Goal: Task Accomplishment & Management: Use online tool/utility

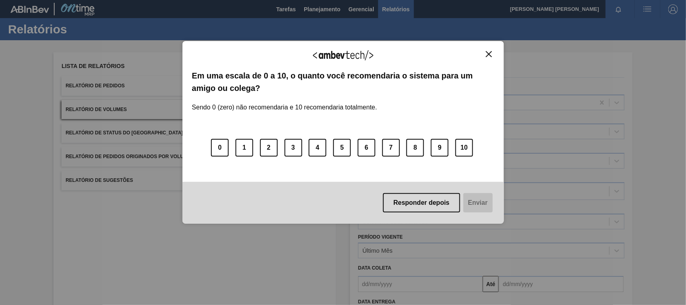
scroll to position [50, 0]
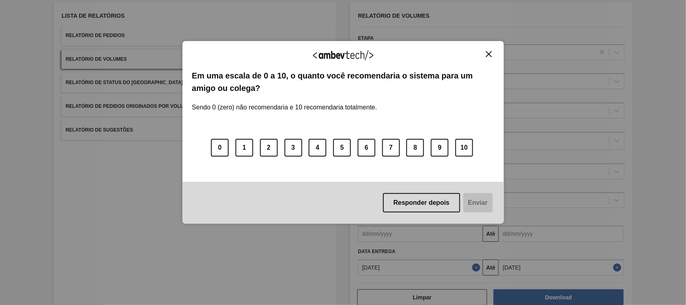
click at [485, 53] on button "Close" at bounding box center [488, 54] width 11 height 7
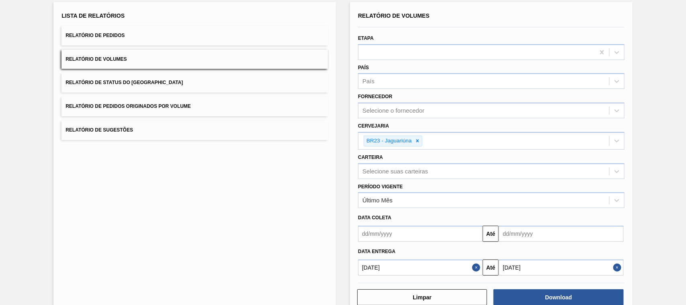
scroll to position [0, 0]
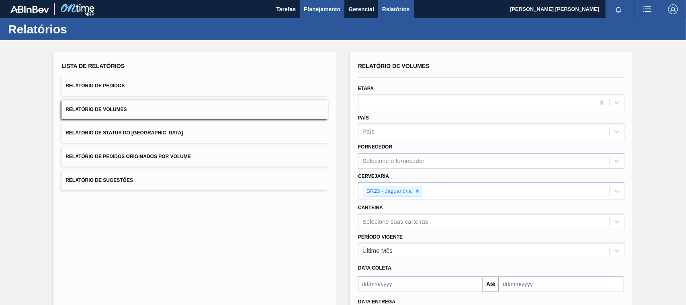
click at [314, 7] on span "Planejamento" at bounding box center [322, 9] width 37 height 10
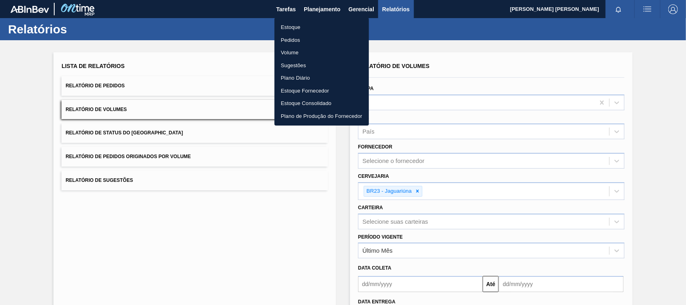
click at [301, 27] on li "Estoque" at bounding box center [321, 27] width 94 height 13
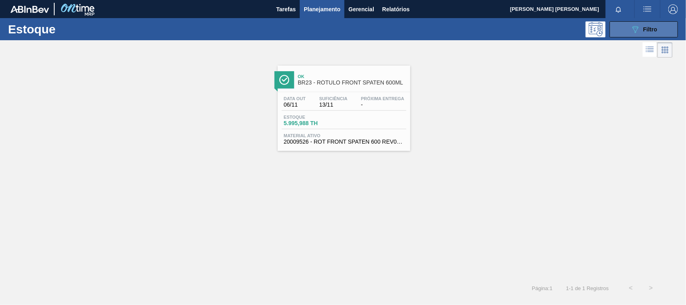
click at [647, 25] on div "089F7B8B-B2A5-4AFE-B5C0-19BA573D28AC Filtro" at bounding box center [644, 30] width 27 height 10
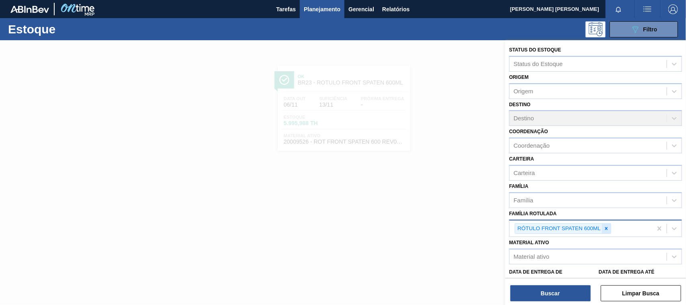
click at [607, 227] on icon at bounding box center [606, 228] width 3 height 3
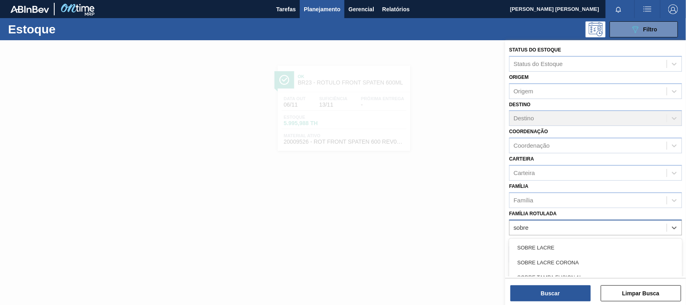
type Rotulada "sobre"
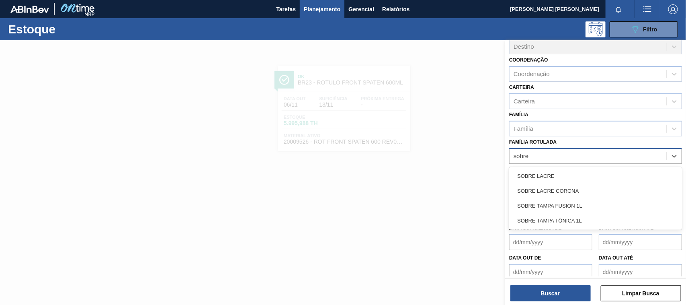
scroll to position [74, 0]
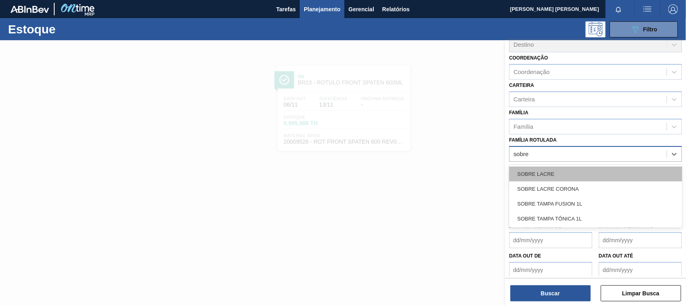
click at [557, 173] on div "SOBRE LACRE" at bounding box center [595, 173] width 173 height 15
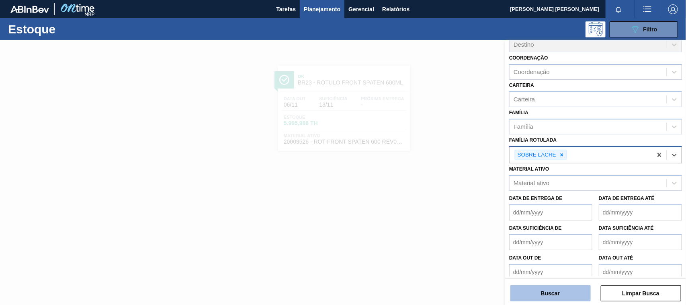
click at [558, 289] on button "Buscar" at bounding box center [550, 293] width 80 height 16
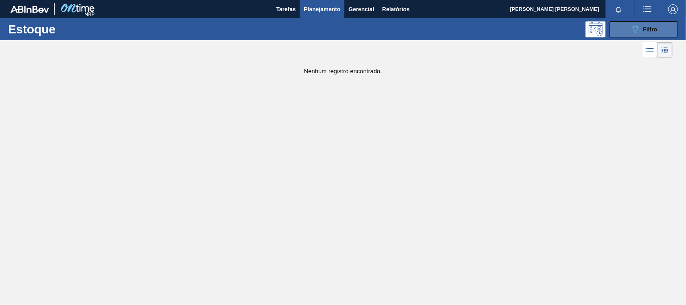
click at [639, 31] on icon "089F7B8B-B2A5-4AFE-B5C0-19BA573D28AC" at bounding box center [636, 30] width 10 height 10
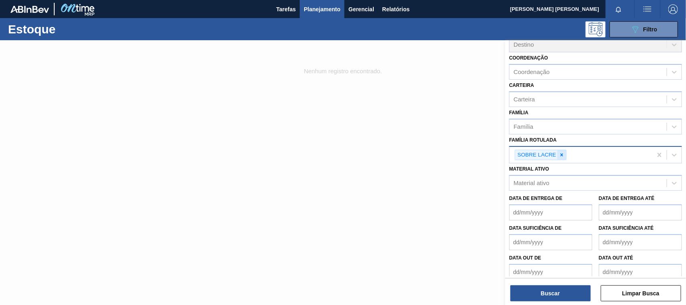
click at [561, 152] on icon at bounding box center [562, 155] width 6 height 6
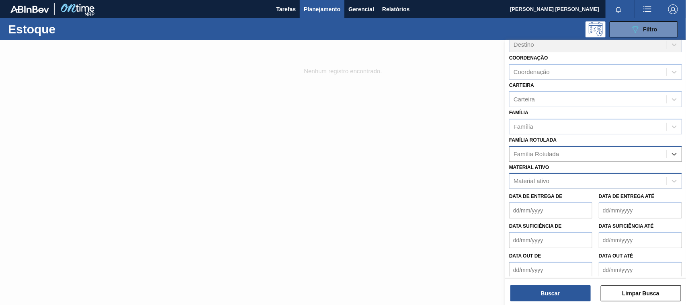
click at [545, 183] on div "Material ativo" at bounding box center [588, 181] width 157 height 12
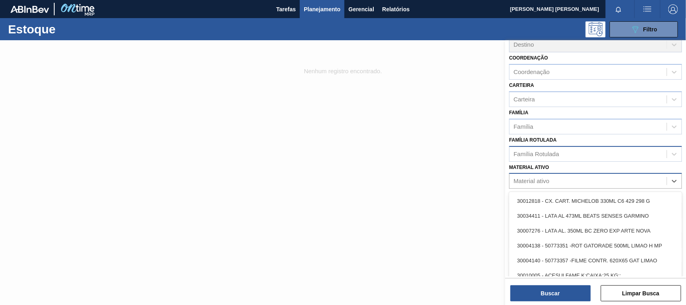
paste ativo "30003610"
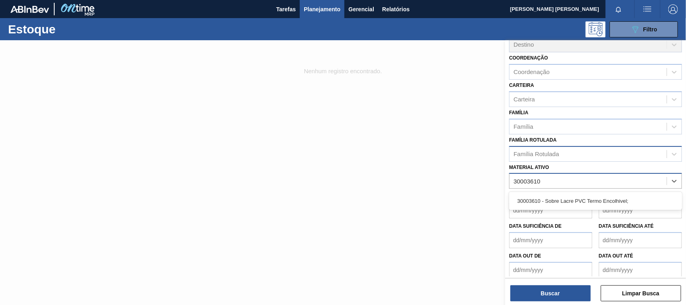
type ativo "30003610"
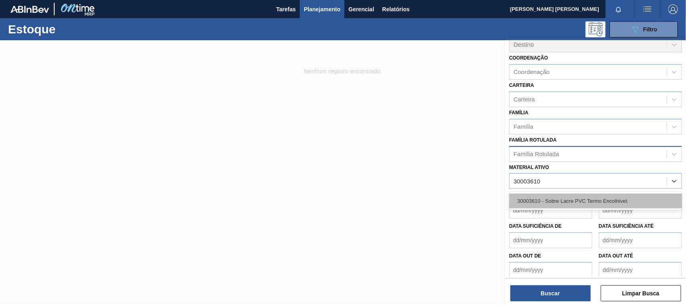
click at [557, 201] on div "30003610 - Sobre Lacre PVC Termo Encolhivel;" at bounding box center [595, 200] width 173 height 15
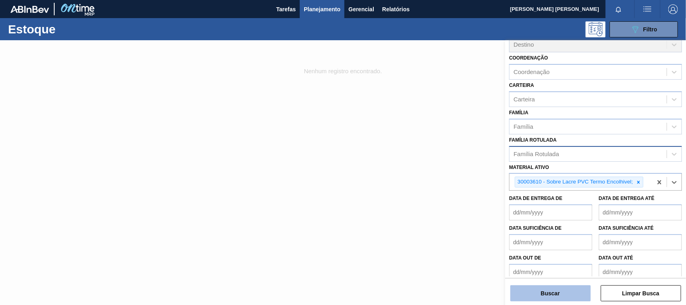
click at [557, 289] on button "Buscar" at bounding box center [550, 293] width 80 height 16
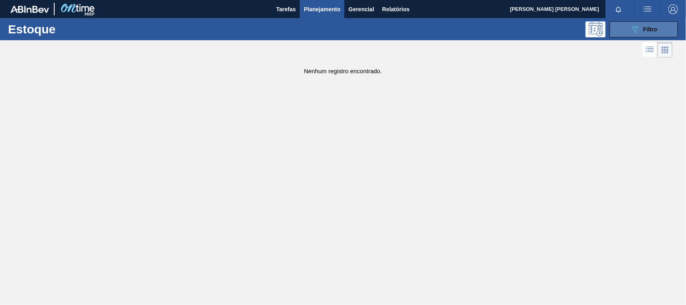
click at [643, 27] on span "Filtro" at bounding box center [650, 29] width 14 height 6
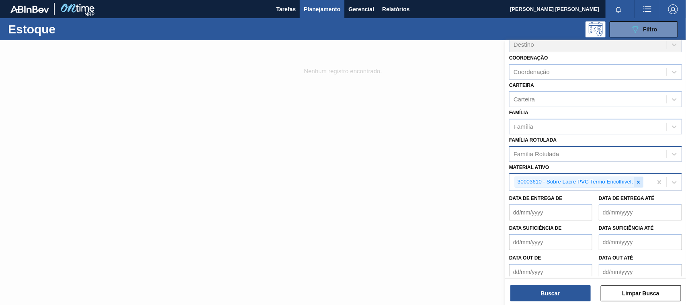
click at [640, 181] on icon at bounding box center [639, 182] width 6 height 6
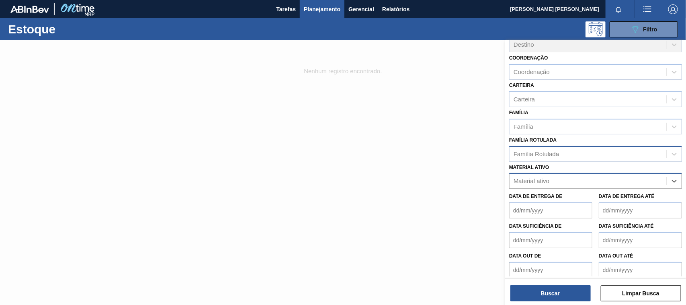
paste ativo "30017080"
type ativo "30017080"
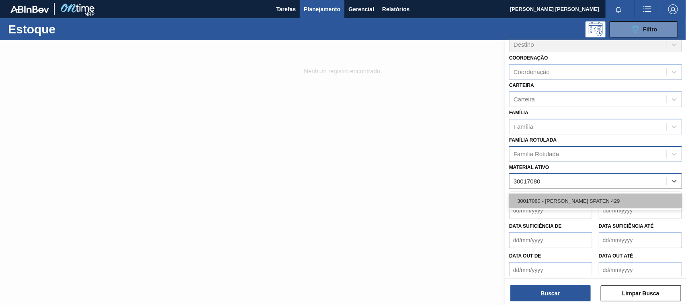
click at [621, 197] on div "30017080 - [PERSON_NAME] SPATEN 429" at bounding box center [595, 200] width 173 height 15
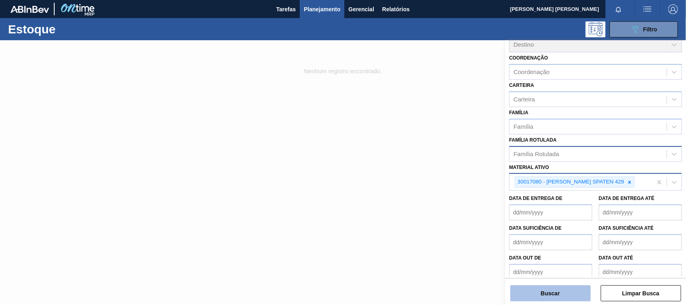
click at [557, 289] on button "Buscar" at bounding box center [550, 293] width 80 height 16
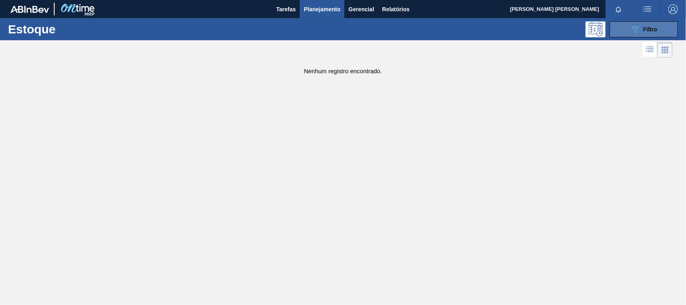
click at [623, 31] on button "089F7B8B-B2A5-4AFE-B5C0-19BA573D28AC Filtro" at bounding box center [644, 29] width 68 height 16
